Goal: Find specific page/section: Find specific page/section

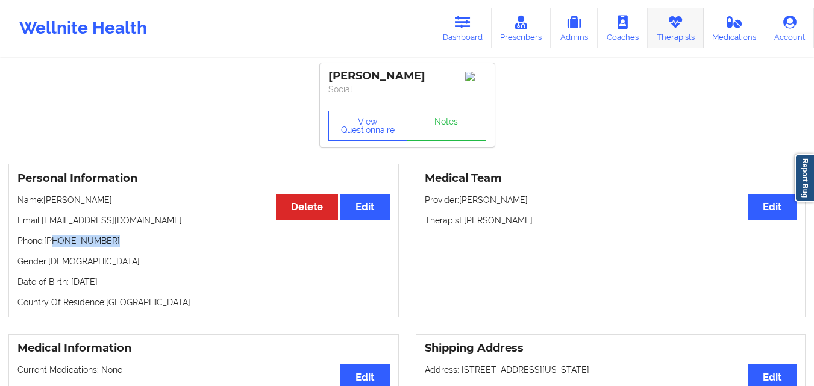
click at [665, 34] on link "Therapists" at bounding box center [675, 28] width 56 height 40
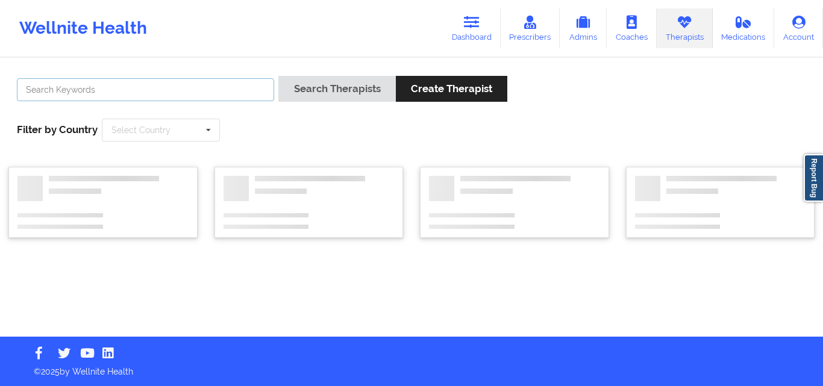
click at [213, 93] on input "text" at bounding box center [145, 89] width 257 height 23
paste input "[PERSON_NAME]"
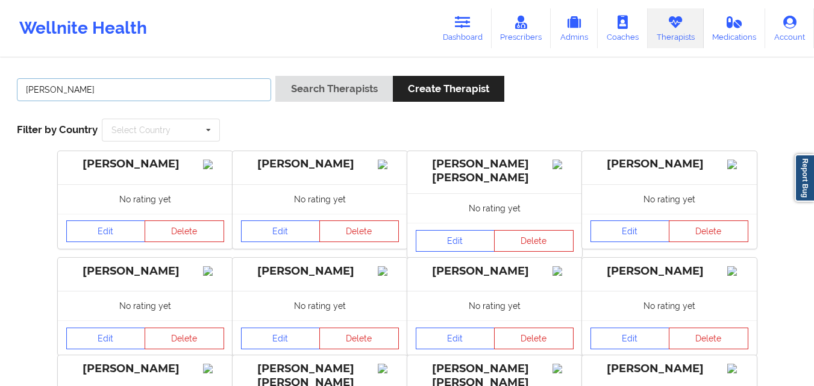
click at [37, 91] on input "[PERSON_NAME]" at bounding box center [144, 89] width 254 height 23
type input "[PERSON_NAME]"
click at [275, 76] on button "Search Therapists" at bounding box center [333, 89] width 117 height 26
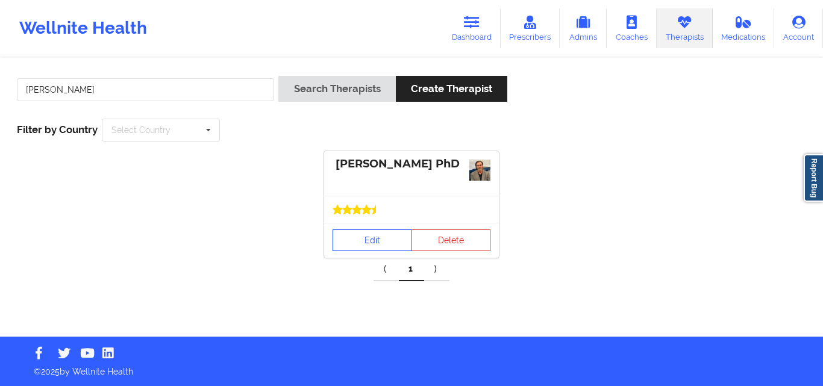
click at [385, 241] on link "Edit" at bounding box center [371, 240] width 79 height 22
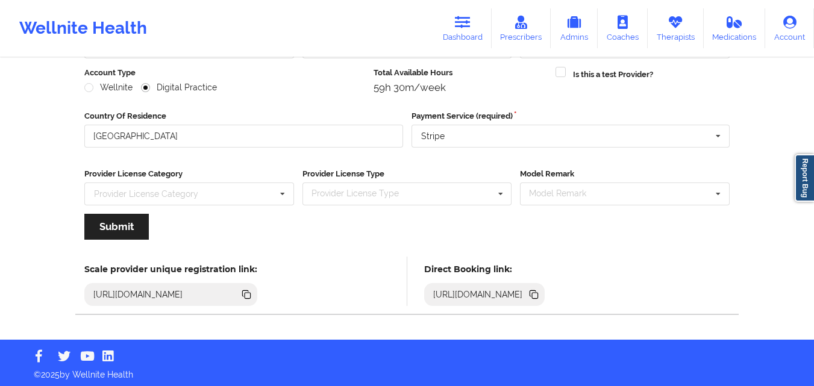
scroll to position [154, 0]
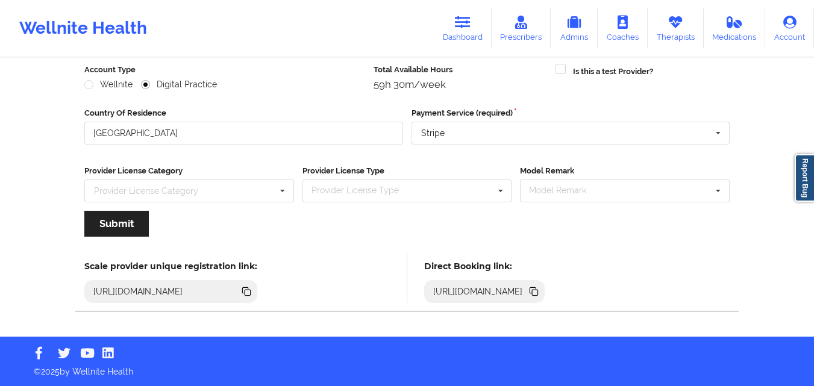
click at [538, 290] on icon at bounding box center [535, 293] width 6 height 6
